Goal: Task Accomplishment & Management: Manage account settings

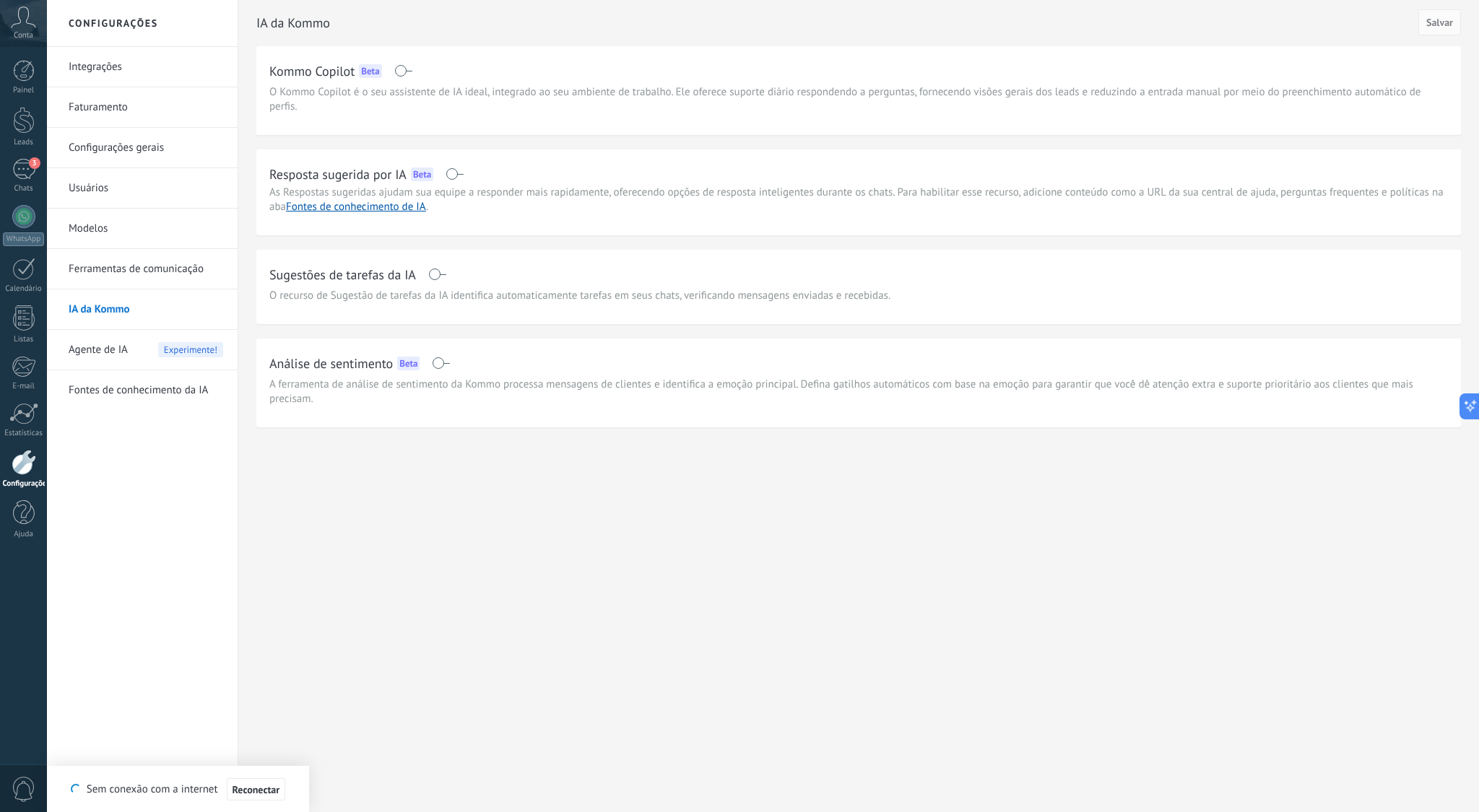
click at [25, 21] on icon at bounding box center [23, 17] width 25 height 22
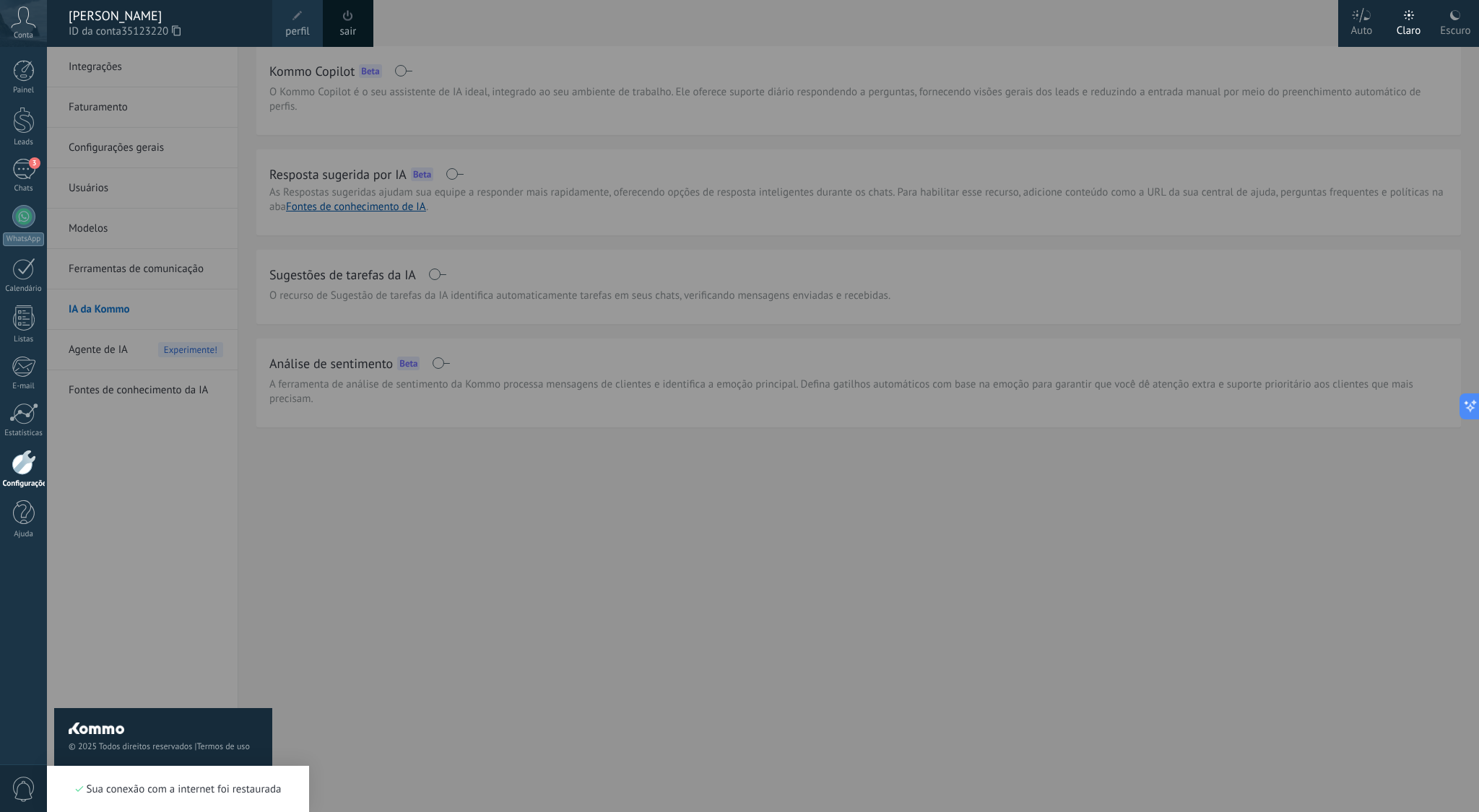
click at [301, 19] on span at bounding box center [297, 15] width 10 height 10
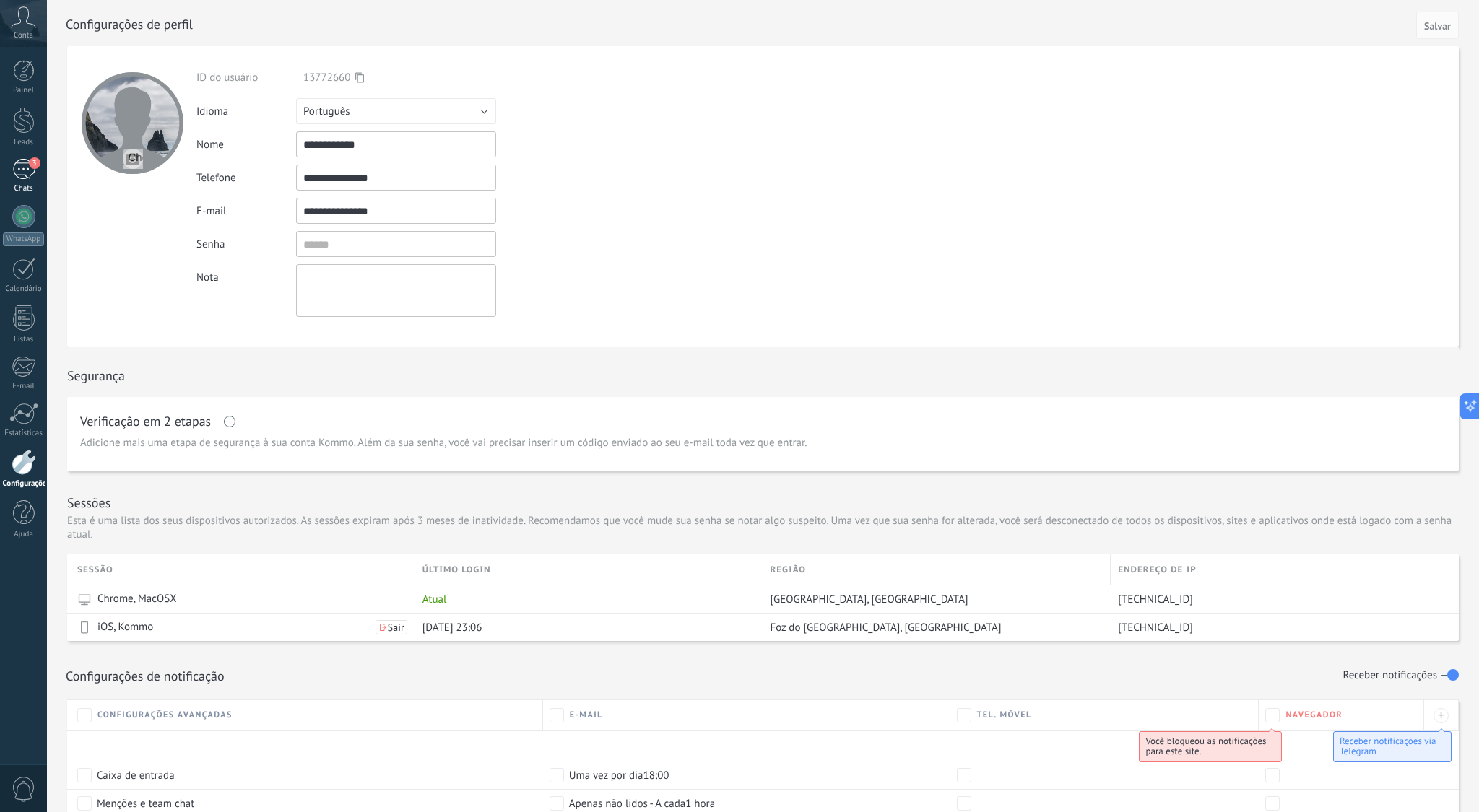
click at [18, 164] on div "3" at bounding box center [24, 169] width 23 height 21
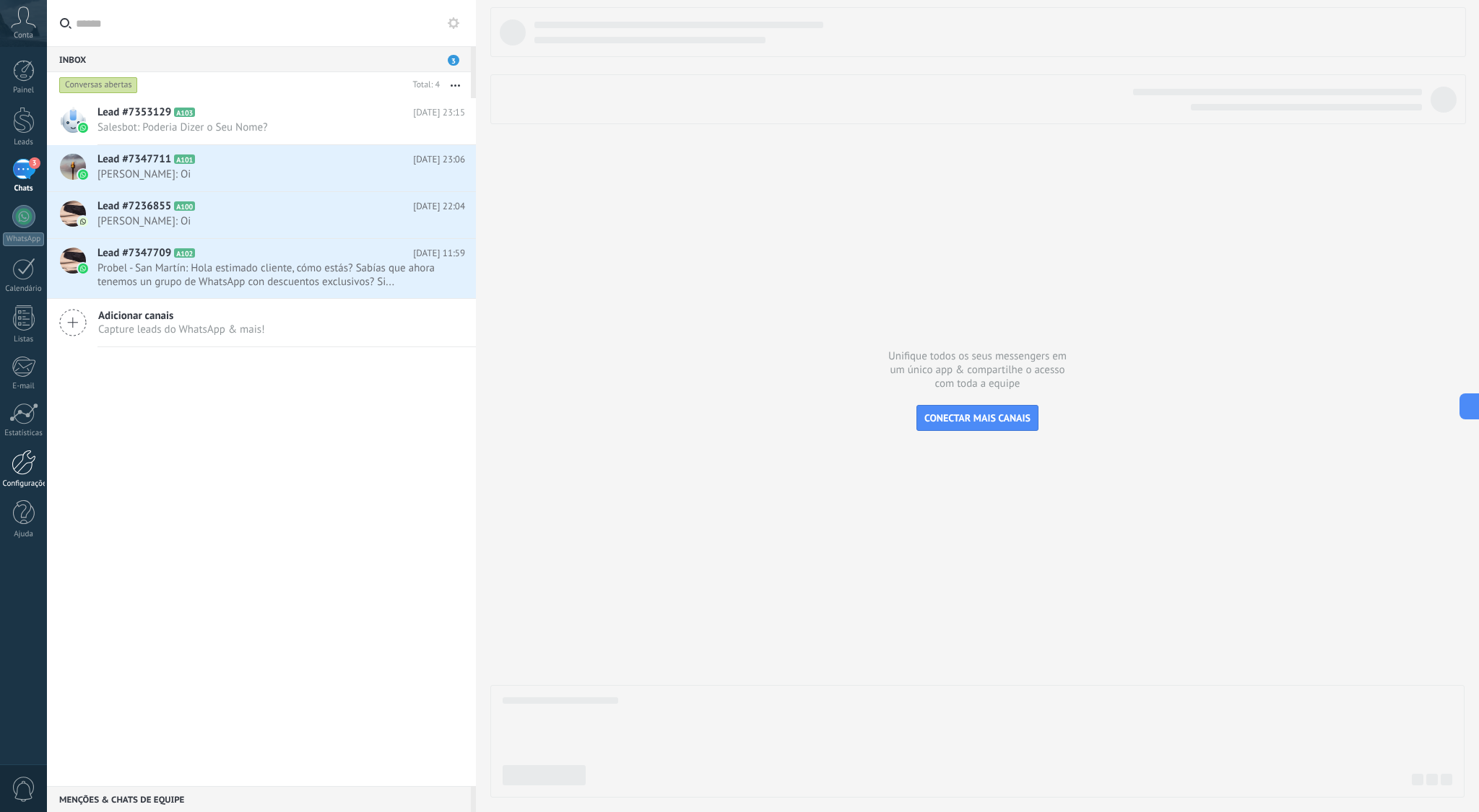
click at [10, 466] on link "Configurações" at bounding box center [23, 469] width 47 height 39
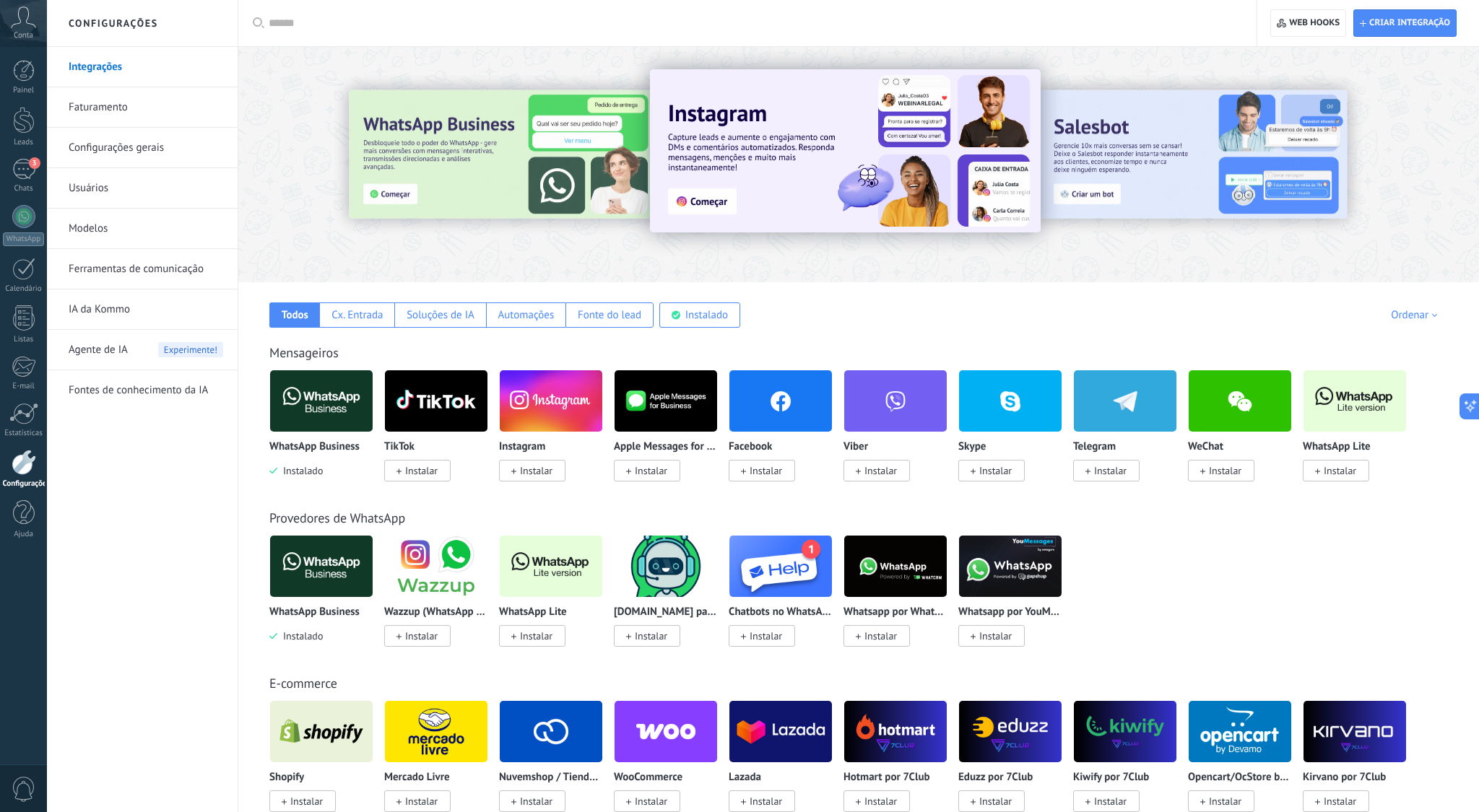
click at [123, 108] on link "Faturamento" at bounding box center [145, 108] width 154 height 41
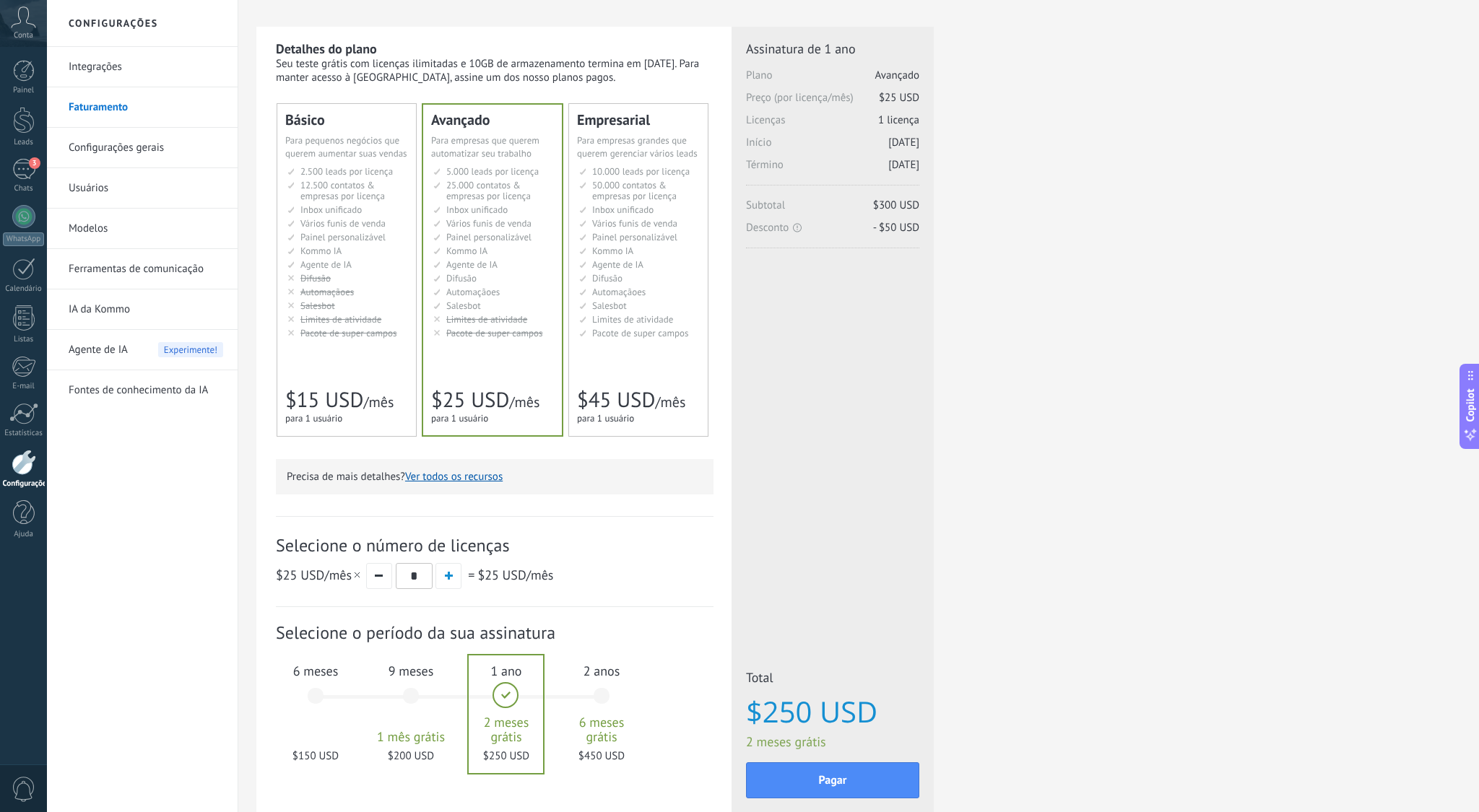
scroll to position [114, 0]
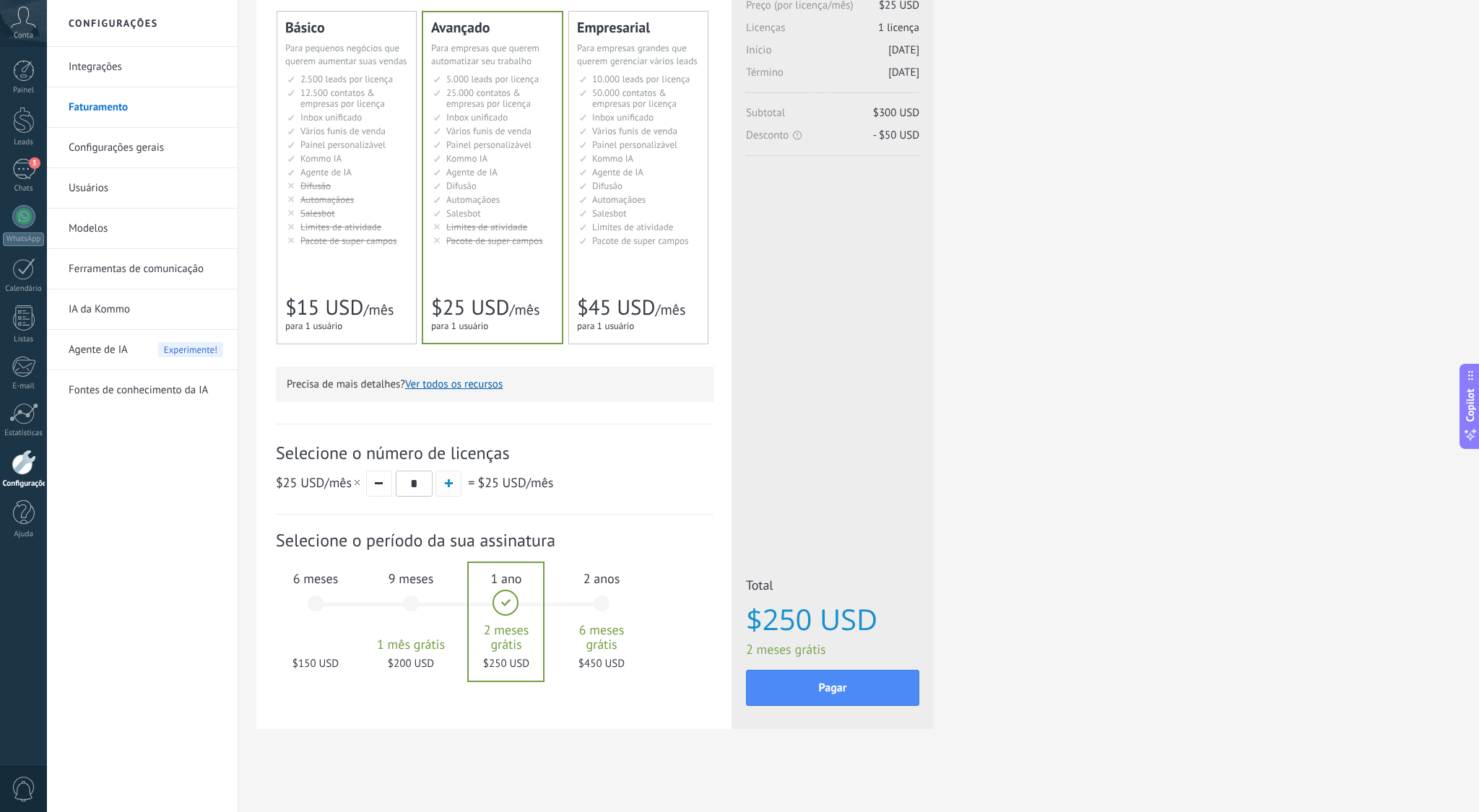
click at [452, 489] on button "button" at bounding box center [449, 484] width 26 height 26
type input "*"
click at [310, 610] on div "6 meses $300 USD" at bounding box center [316, 610] width 78 height 102
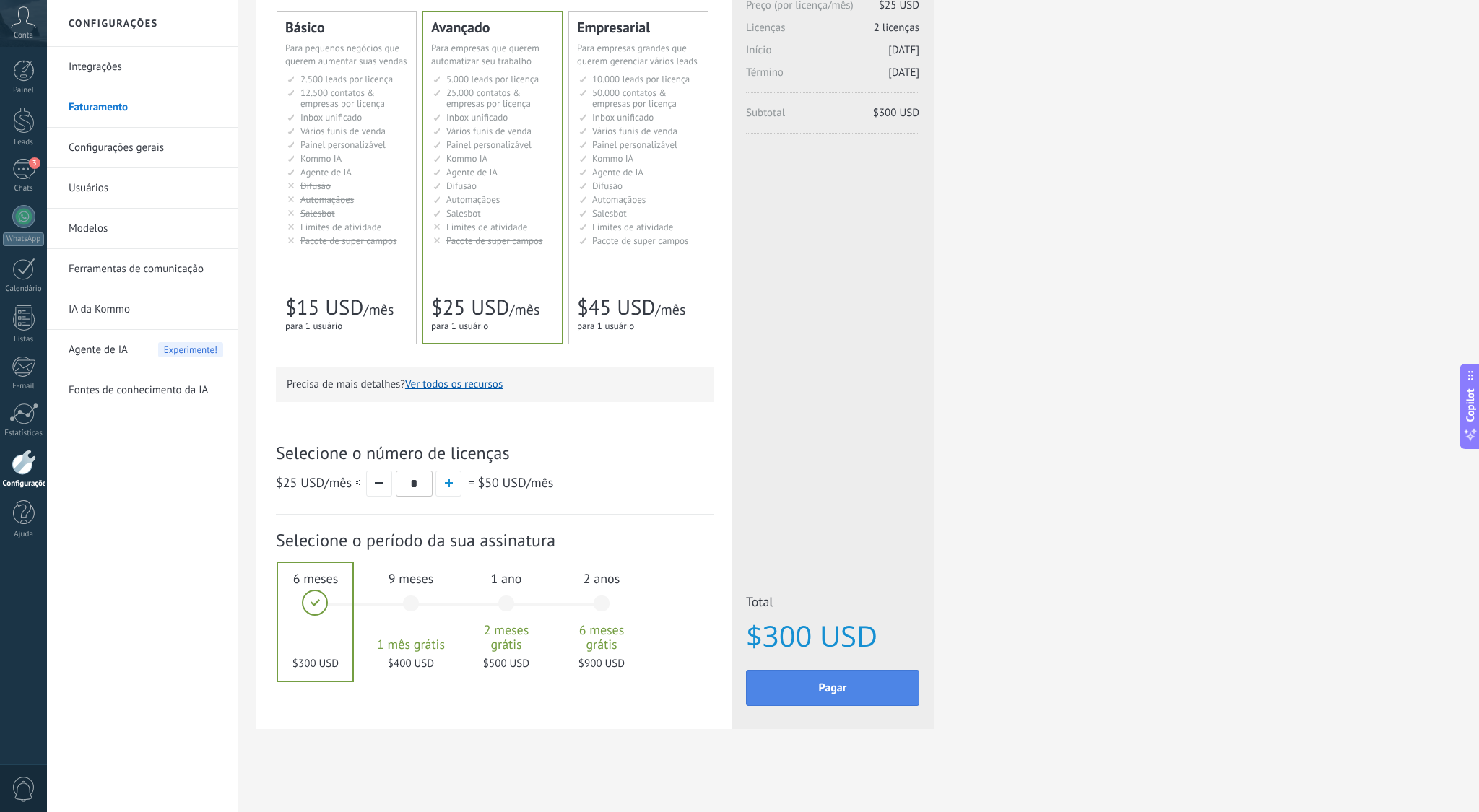
click at [827, 690] on span "Pagar" at bounding box center [833, 688] width 28 height 10
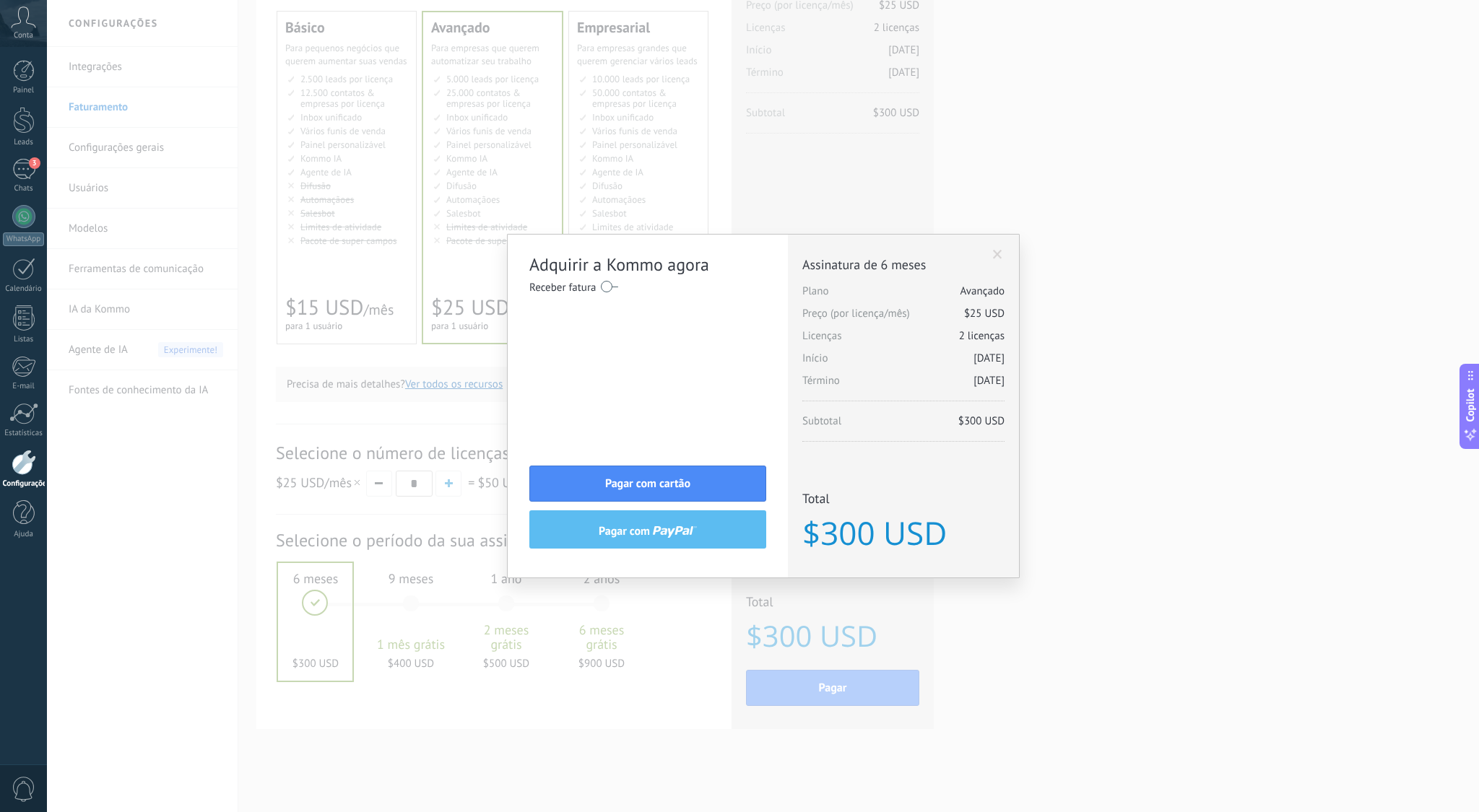
click at [605, 284] on label at bounding box center [609, 287] width 18 height 23
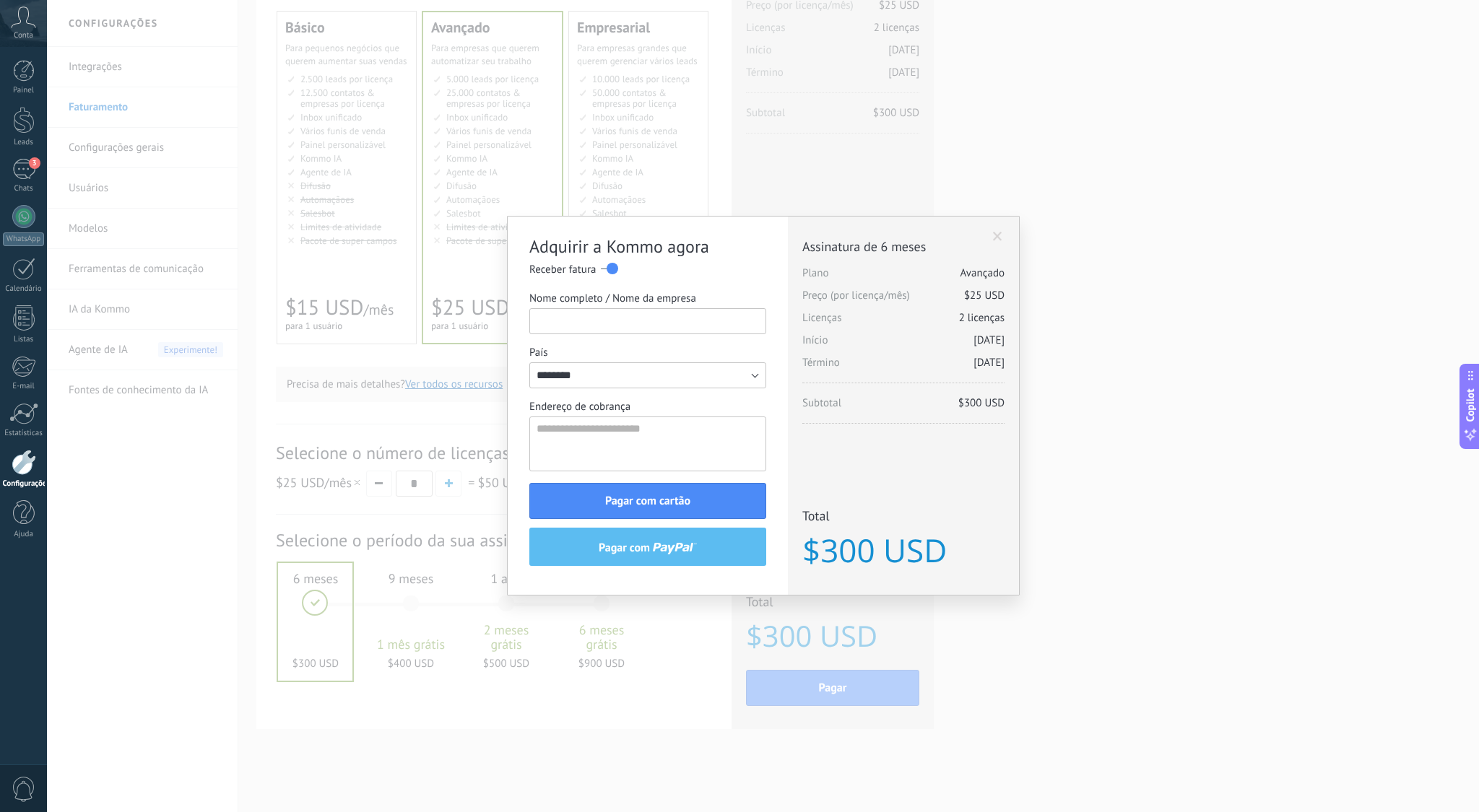
click at [679, 326] on input "Nome completo / Nome da empresa" at bounding box center [648, 321] width 237 height 26
type input "**********"
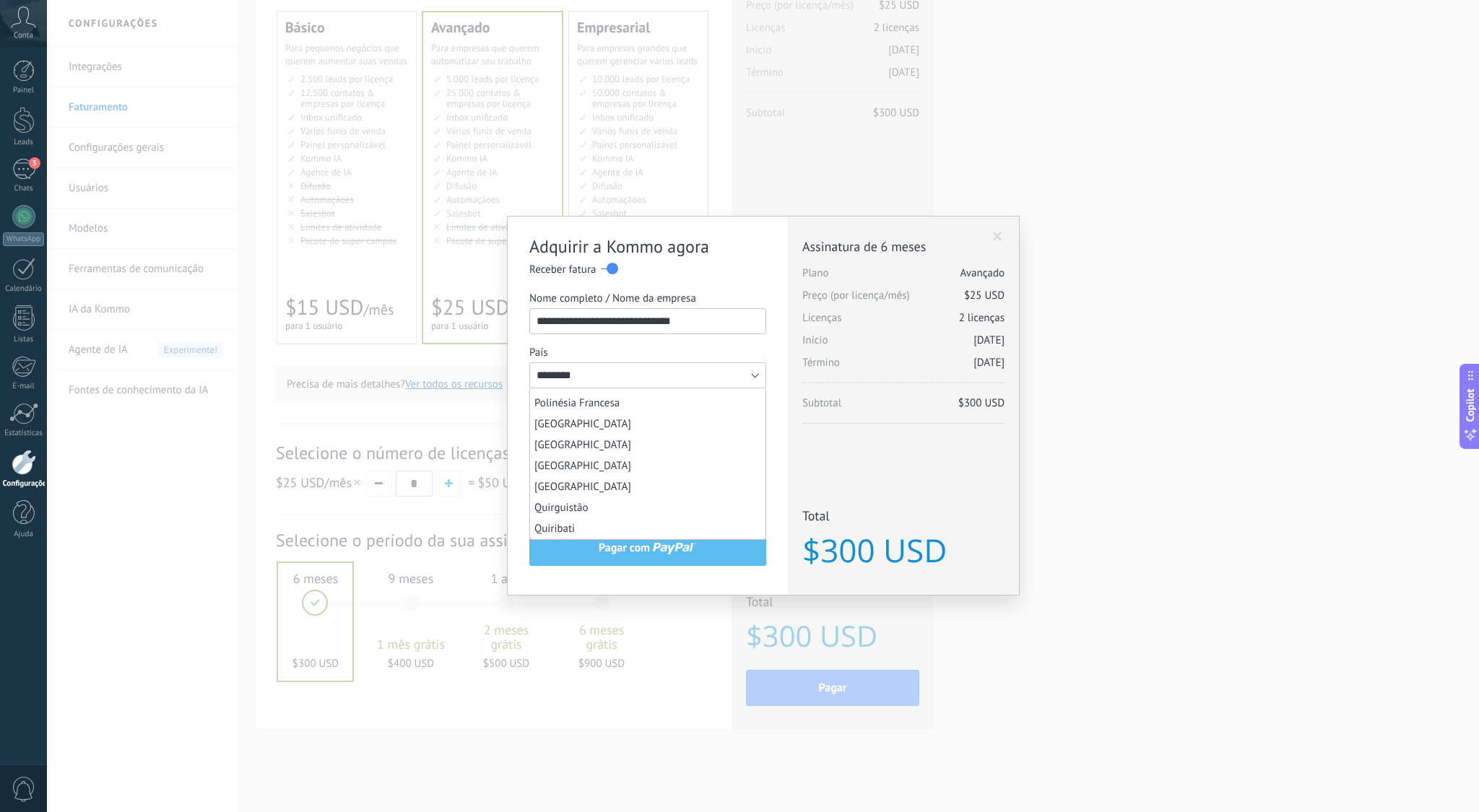
click at [751, 343] on div "**********" at bounding box center [648, 382] width 237 height 180
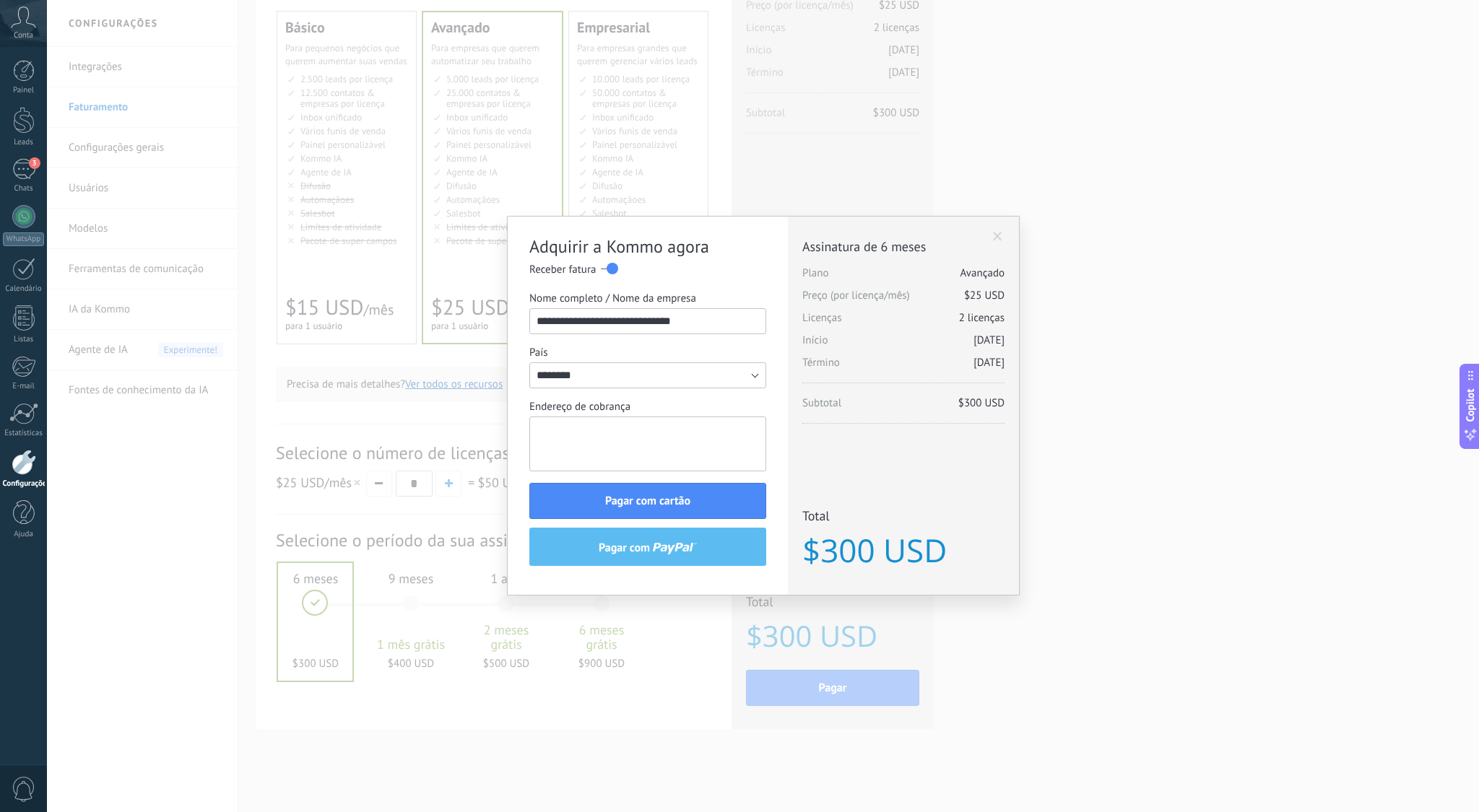
click at [728, 432] on textarea "Endereço de cobrança" at bounding box center [648, 443] width 237 height 55
type textarea "**********"
click at [997, 235] on span at bounding box center [997, 237] width 9 height 10
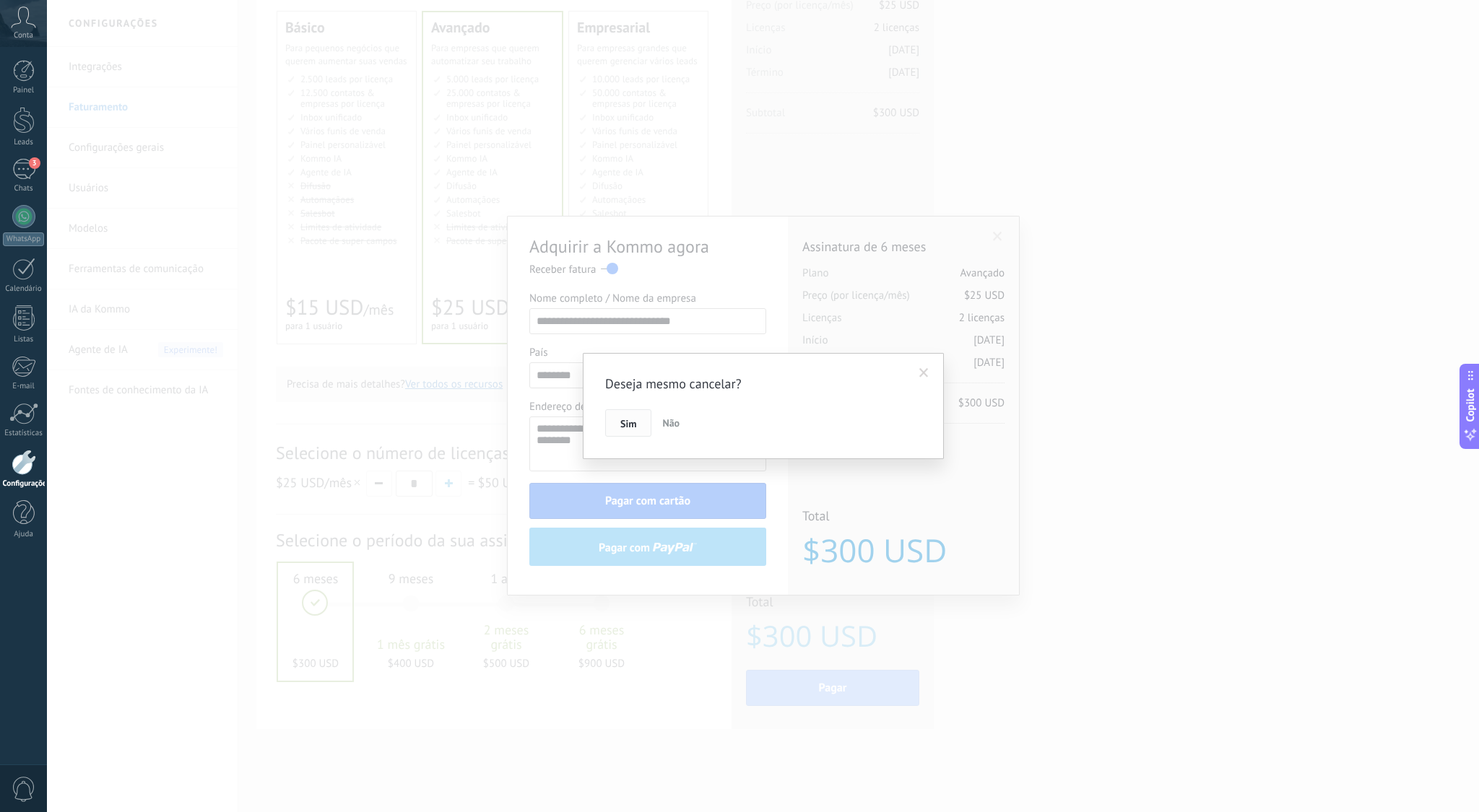
click at [631, 425] on span "Sim" at bounding box center [628, 423] width 16 height 10
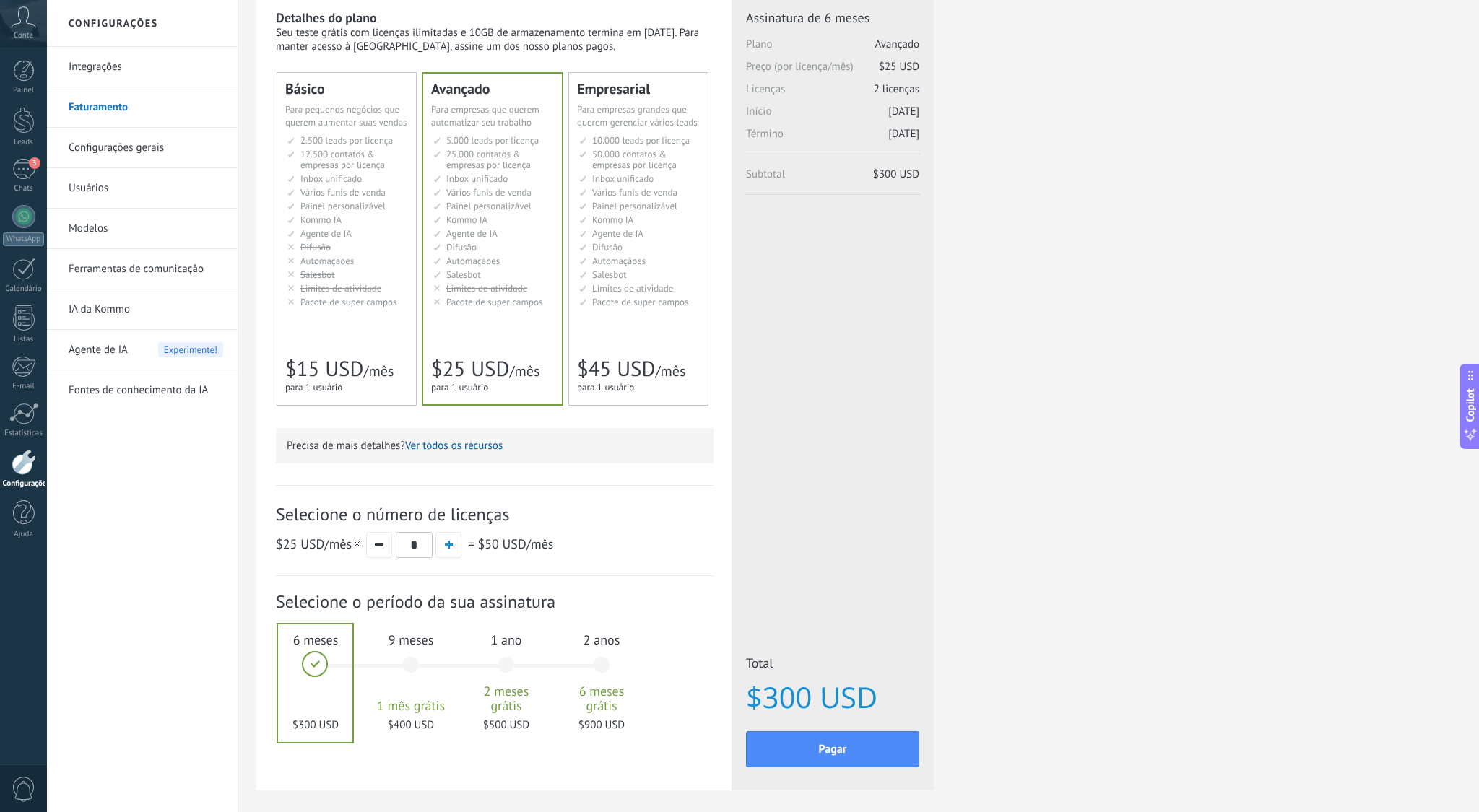
scroll to position [49, 0]
